Goal: Navigation & Orientation: Find specific page/section

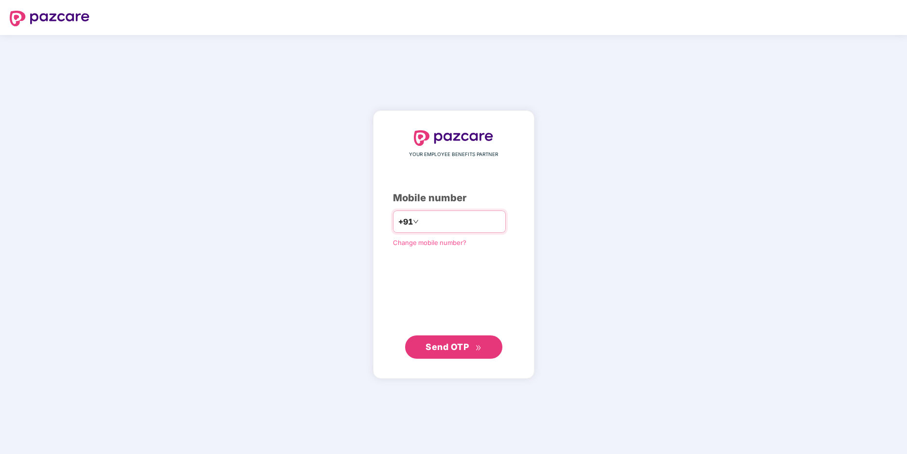
type input "**********"
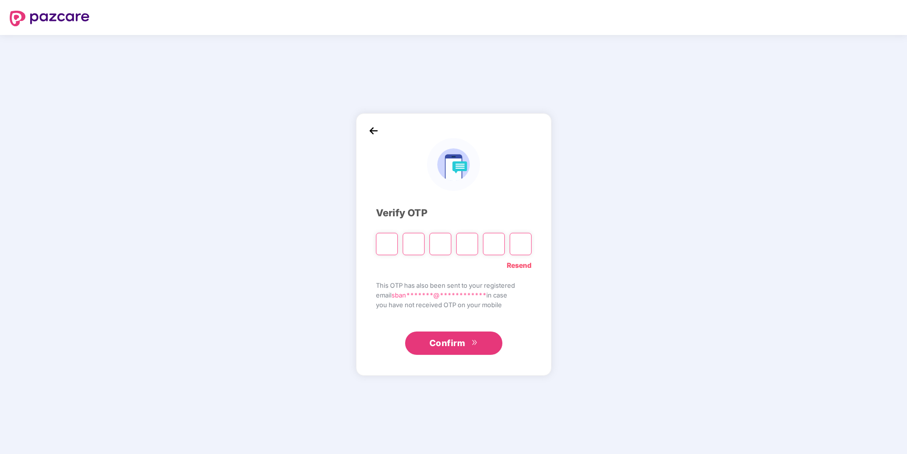
type input "*"
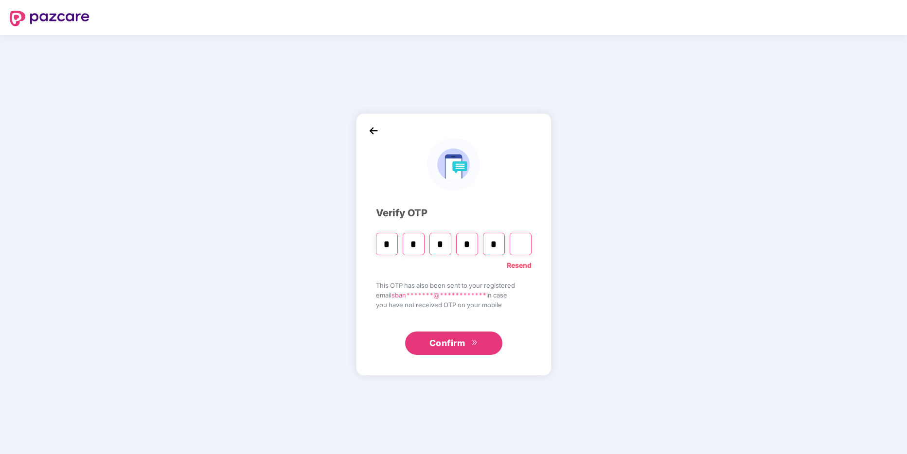
type input "*"
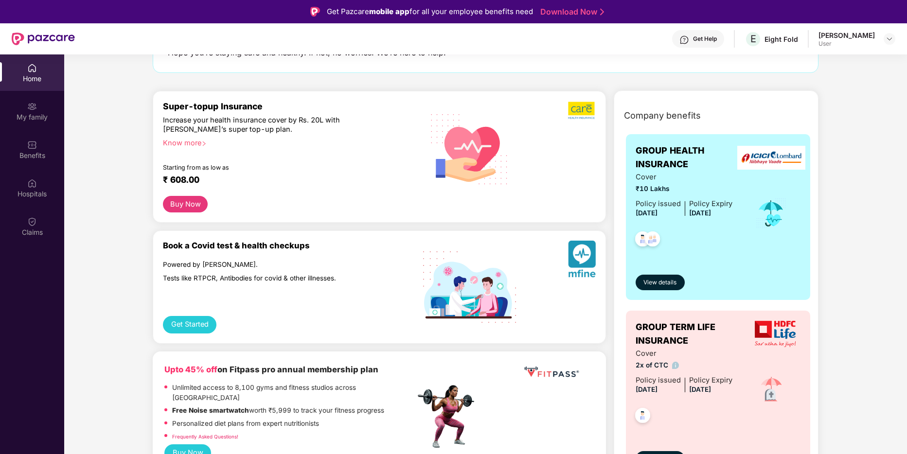
scroll to position [86, 0]
drag, startPoint x: 688, startPoint y: 165, endPoint x: 637, endPoint y: 153, distance: 52.5
click at [637, 153] on span "GROUP HEALTH INSURANCE" at bounding box center [689, 158] width 107 height 28
copy span "GROUP HEALTH INSURANCE"
